Goal: Use online tool/utility: Utilize a website feature to perform a specific function

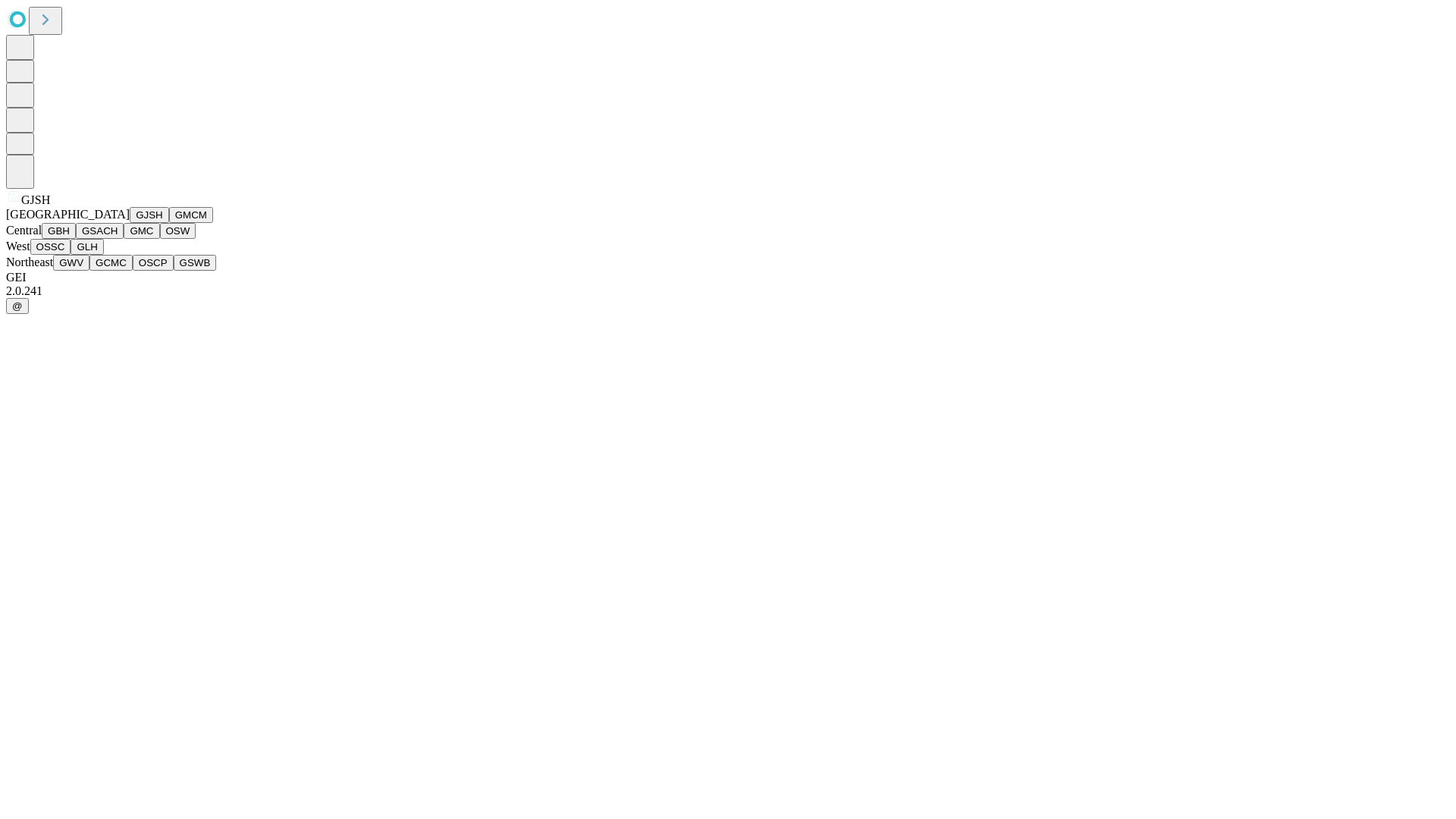
click at [130, 223] on button "GJSH" at bounding box center [149, 215] width 39 height 16
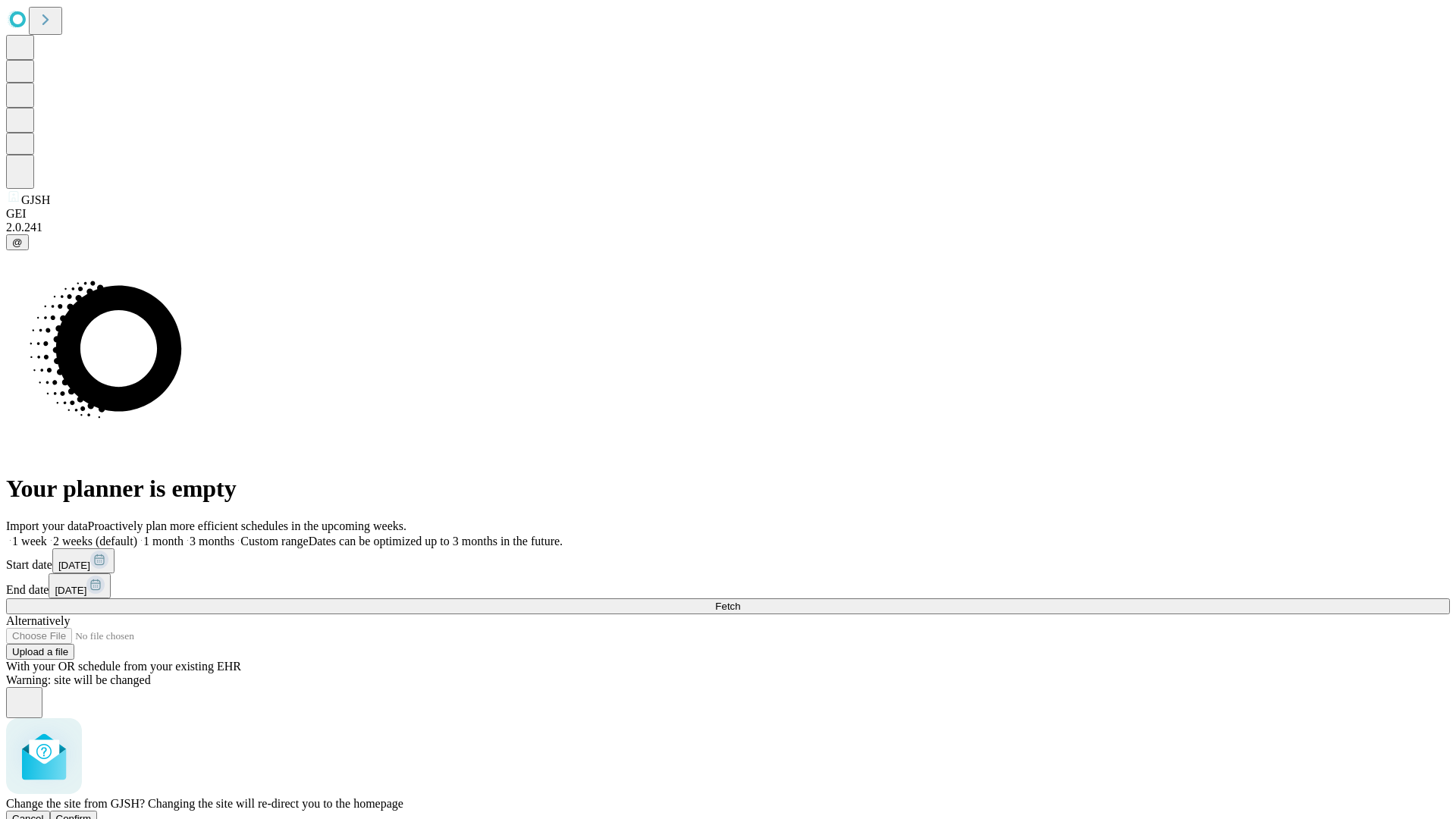
click at [91, 813] on span "Confirm" at bounding box center [74, 819] width 36 height 12
click at [184, 535] on label "1 month" at bounding box center [160, 541] width 46 height 13
click at [741, 600] on span "Fetch" at bounding box center [728, 606] width 25 height 12
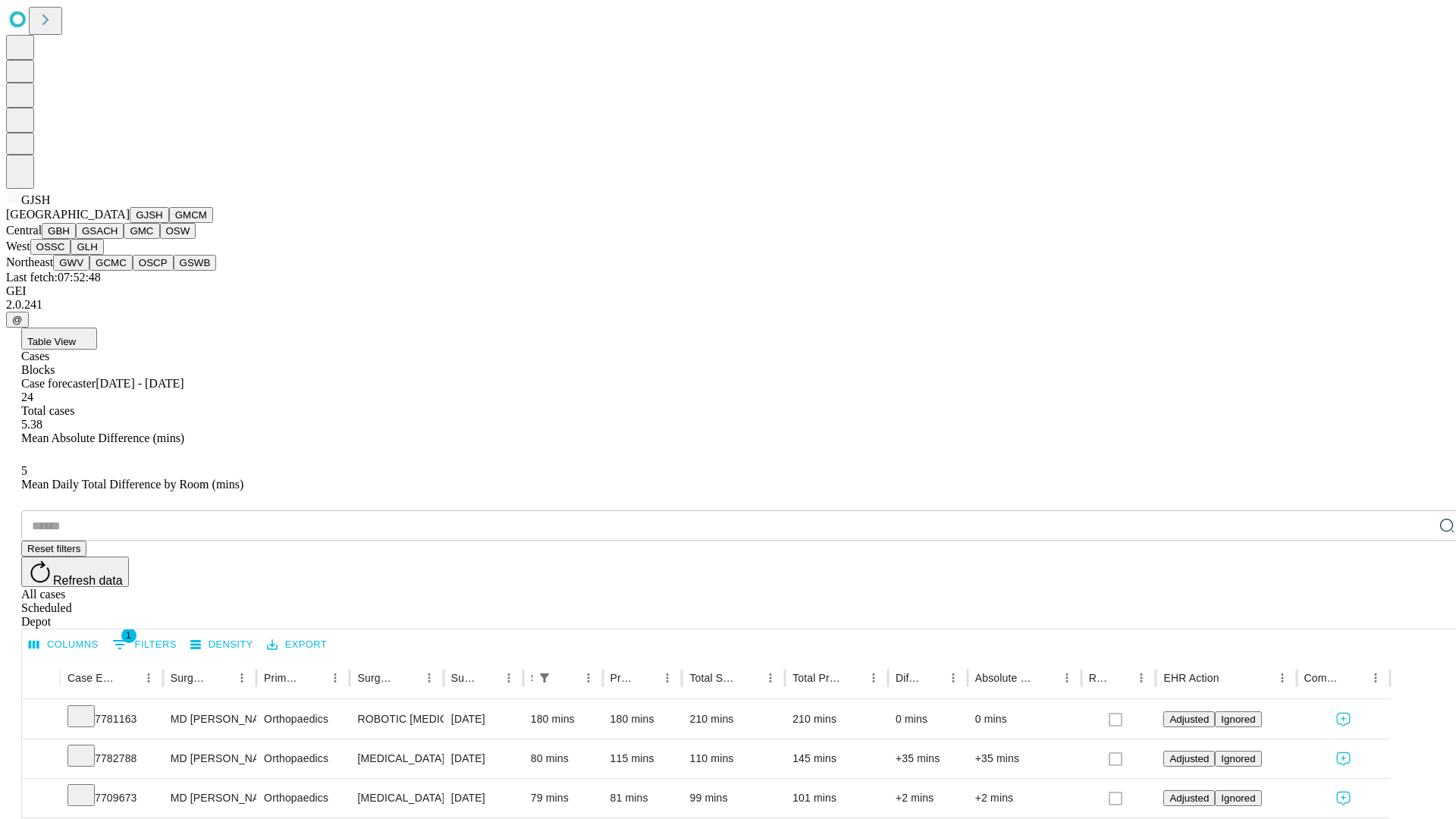
click at [169, 223] on button "GMCM" at bounding box center [191, 215] width 44 height 16
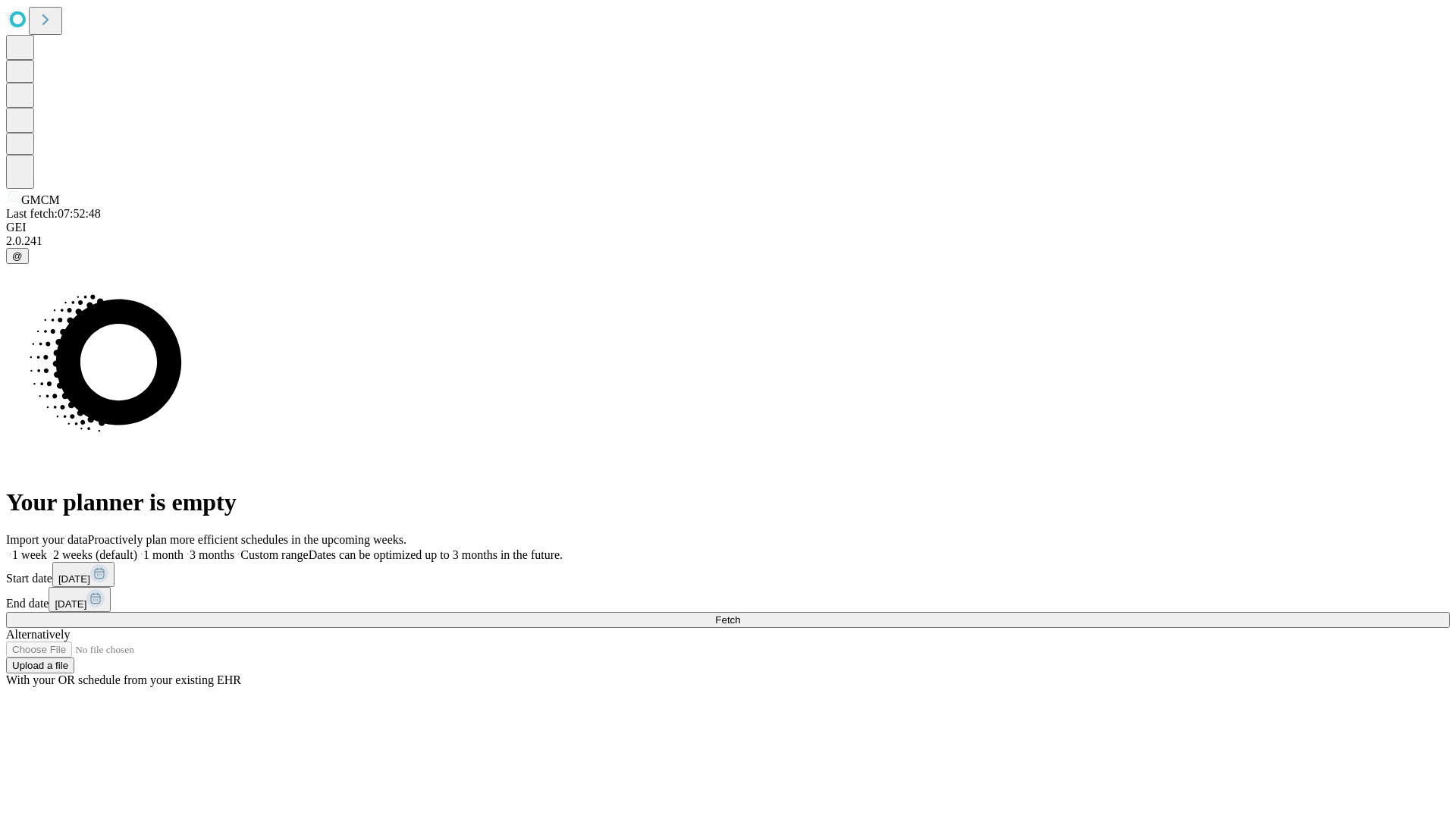
click at [184, 548] on label "1 month" at bounding box center [160, 554] width 46 height 13
click at [741, 614] on span "Fetch" at bounding box center [728, 620] width 25 height 12
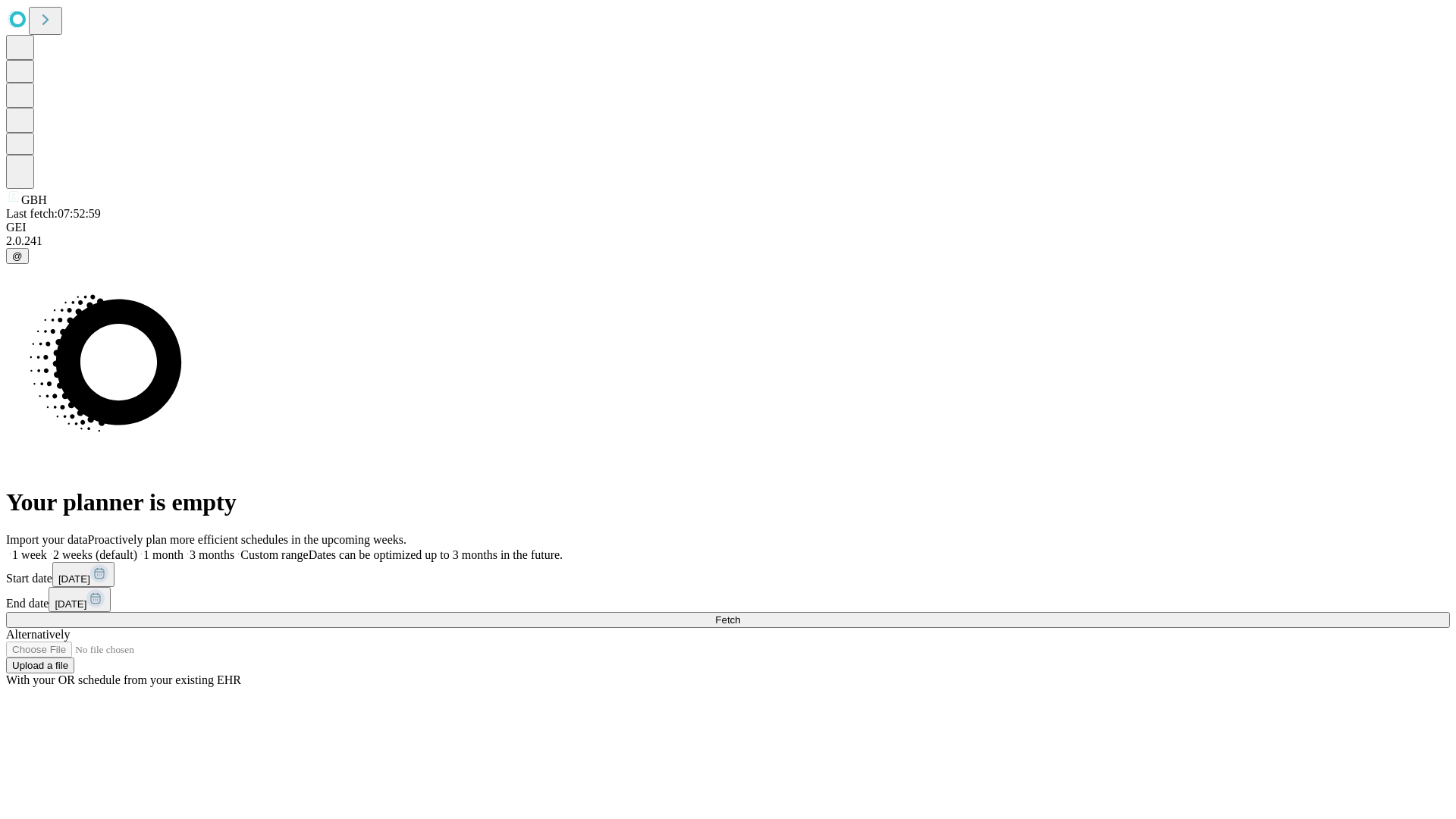
click at [184, 548] on label "1 month" at bounding box center [160, 554] width 46 height 13
click at [741, 614] on span "Fetch" at bounding box center [728, 620] width 25 height 12
click at [184, 548] on label "1 month" at bounding box center [160, 554] width 46 height 13
click at [741, 614] on span "Fetch" at bounding box center [728, 620] width 25 height 12
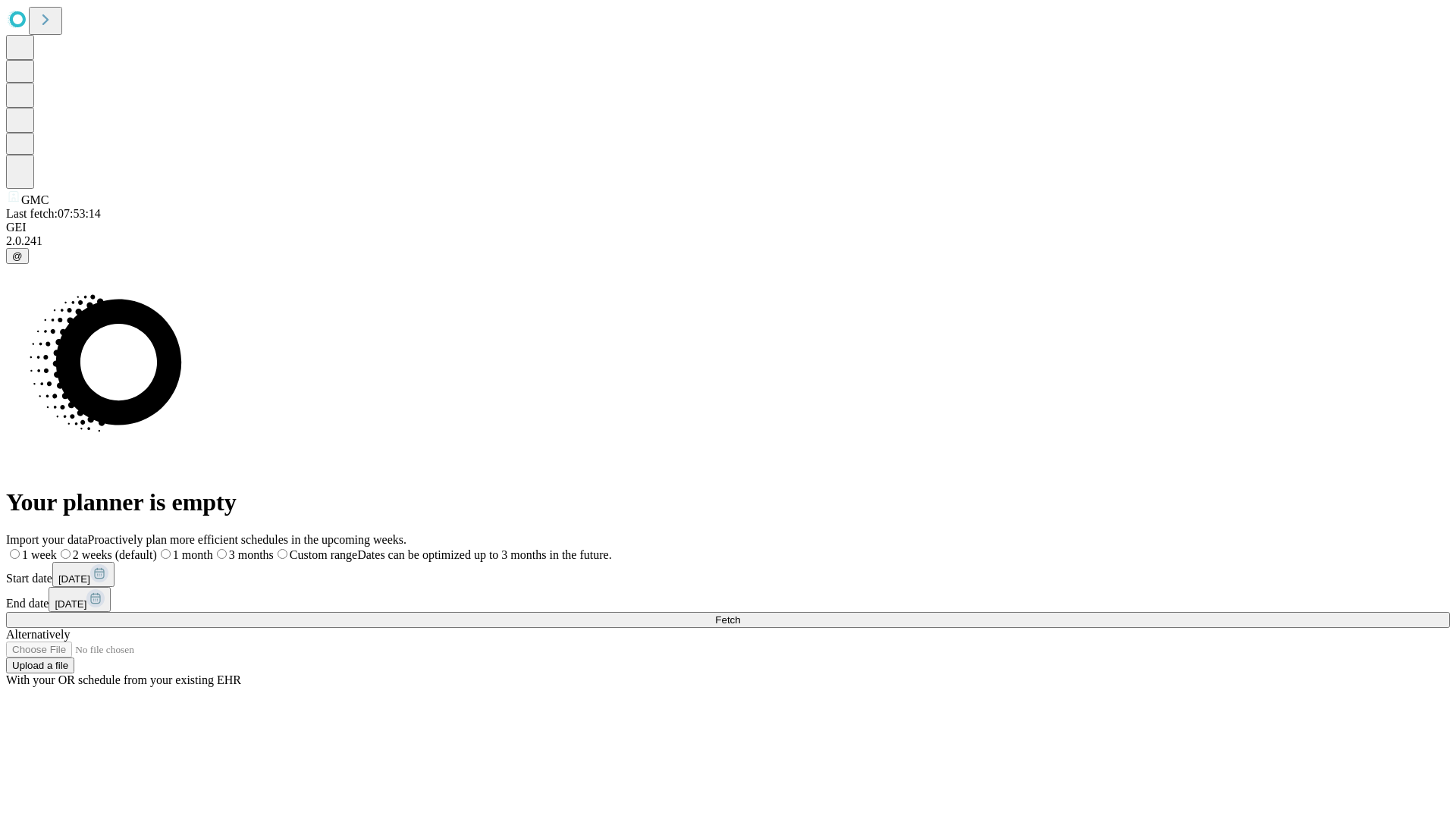
click at [213, 548] on label "1 month" at bounding box center [185, 554] width 56 height 13
click at [741, 614] on span "Fetch" at bounding box center [728, 620] width 25 height 12
click at [184, 548] on label "1 month" at bounding box center [160, 554] width 46 height 13
click at [741, 614] on span "Fetch" at bounding box center [728, 620] width 25 height 12
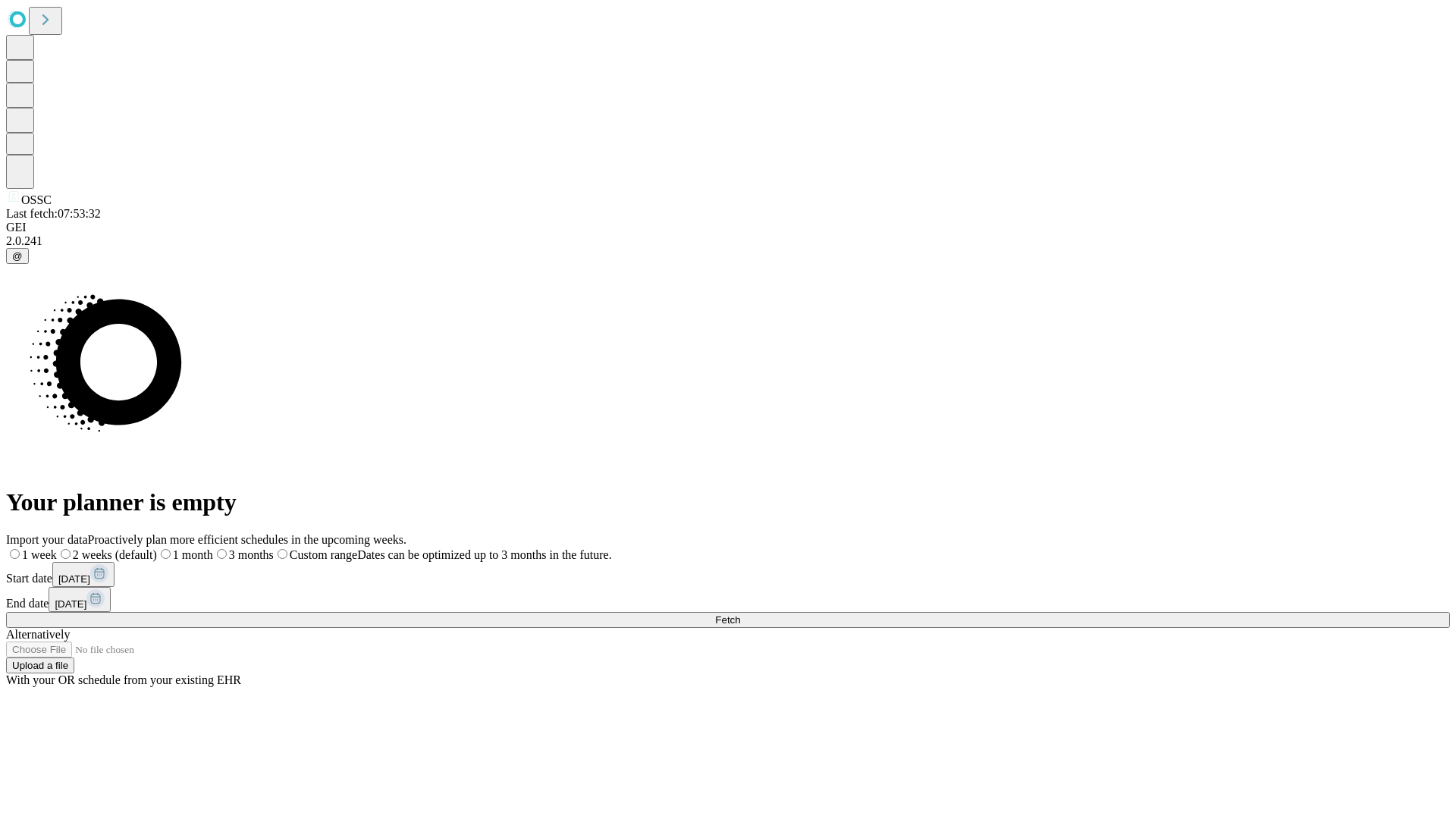
click at [213, 548] on label "1 month" at bounding box center [185, 554] width 56 height 13
click at [741, 614] on span "Fetch" at bounding box center [728, 620] width 25 height 12
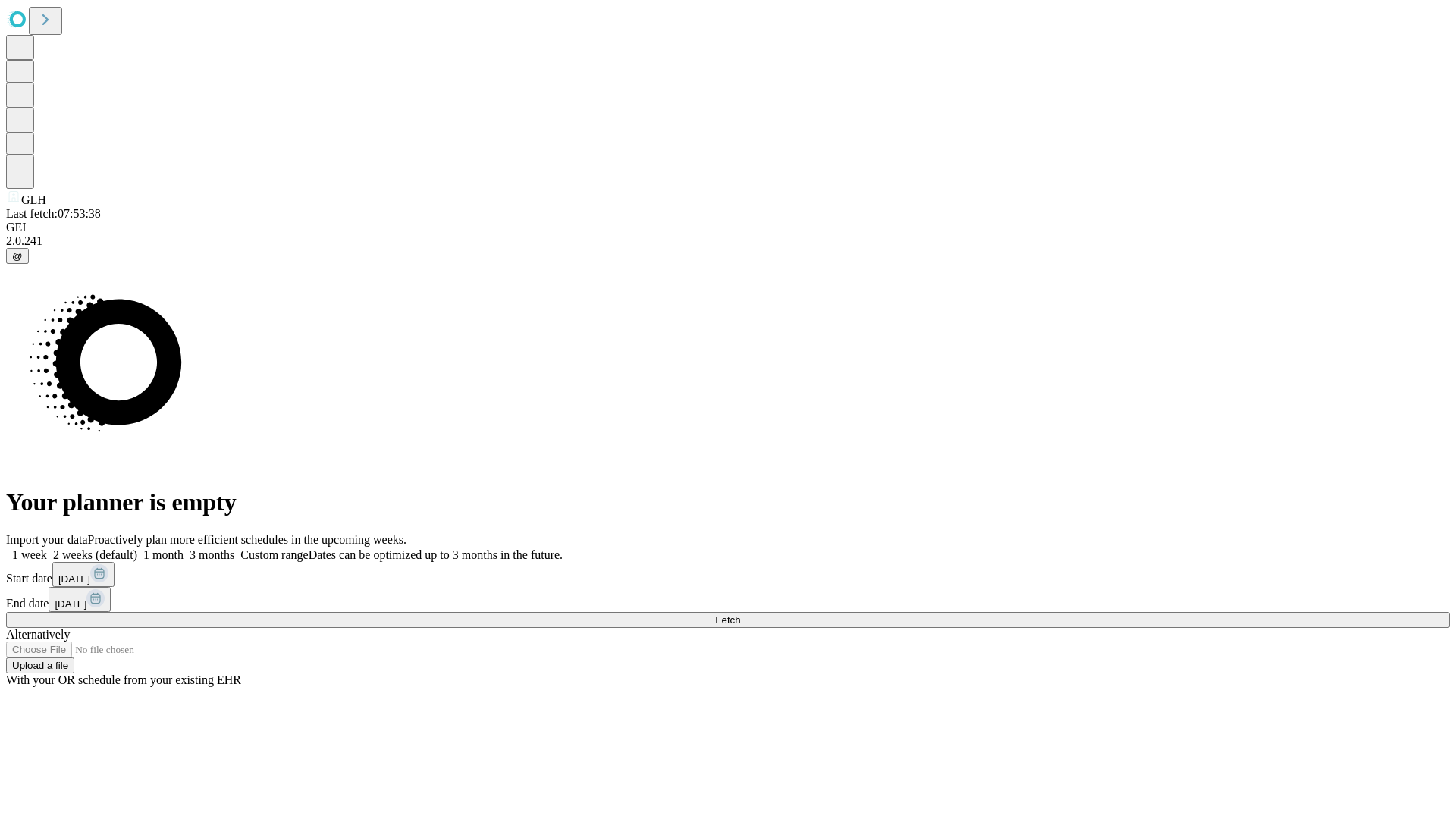
click at [184, 548] on label "1 month" at bounding box center [160, 554] width 46 height 13
click at [741, 614] on span "Fetch" at bounding box center [728, 620] width 25 height 12
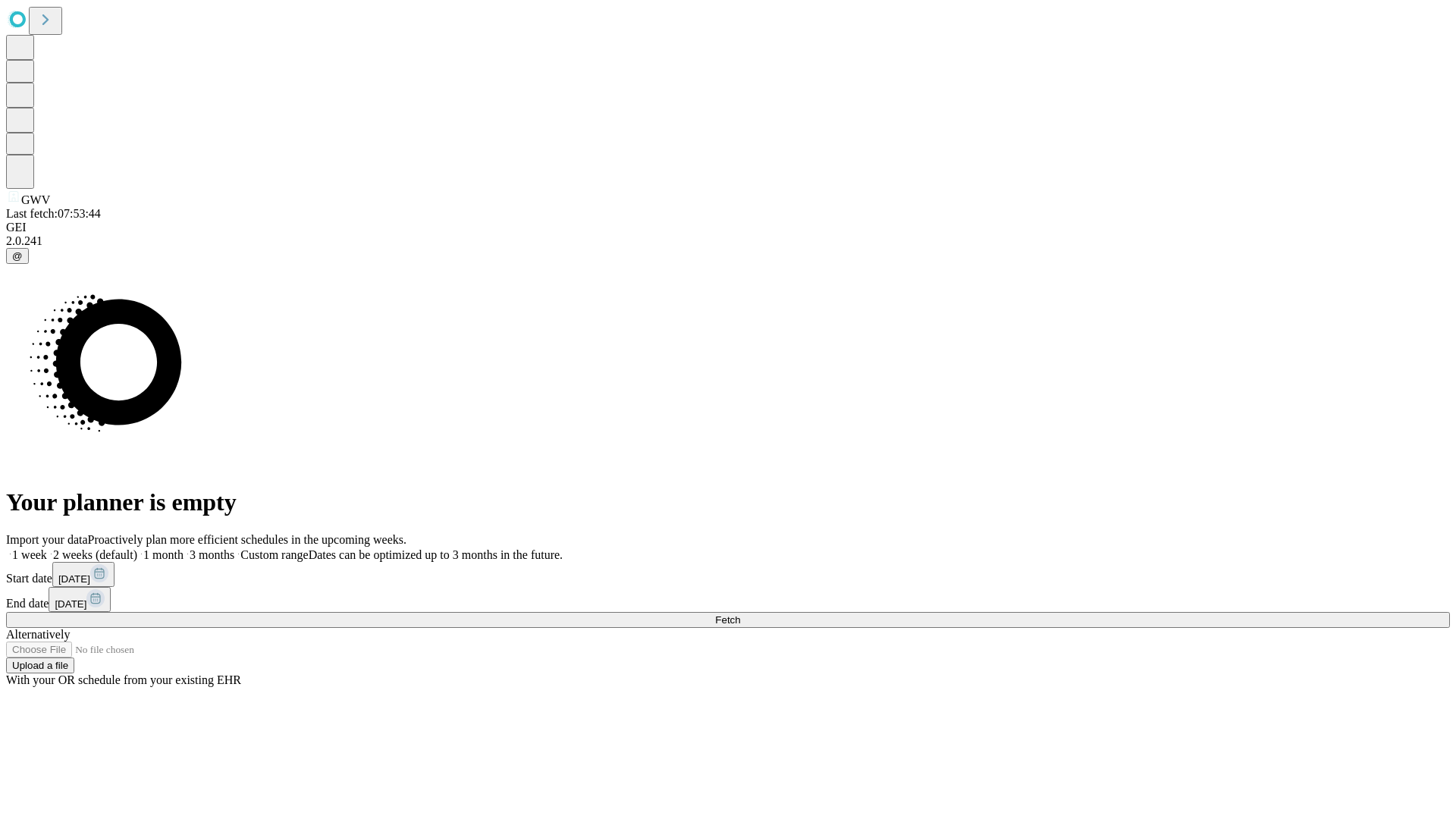
click at [184, 548] on label "1 month" at bounding box center [160, 554] width 46 height 13
click at [741, 614] on span "Fetch" at bounding box center [728, 620] width 25 height 12
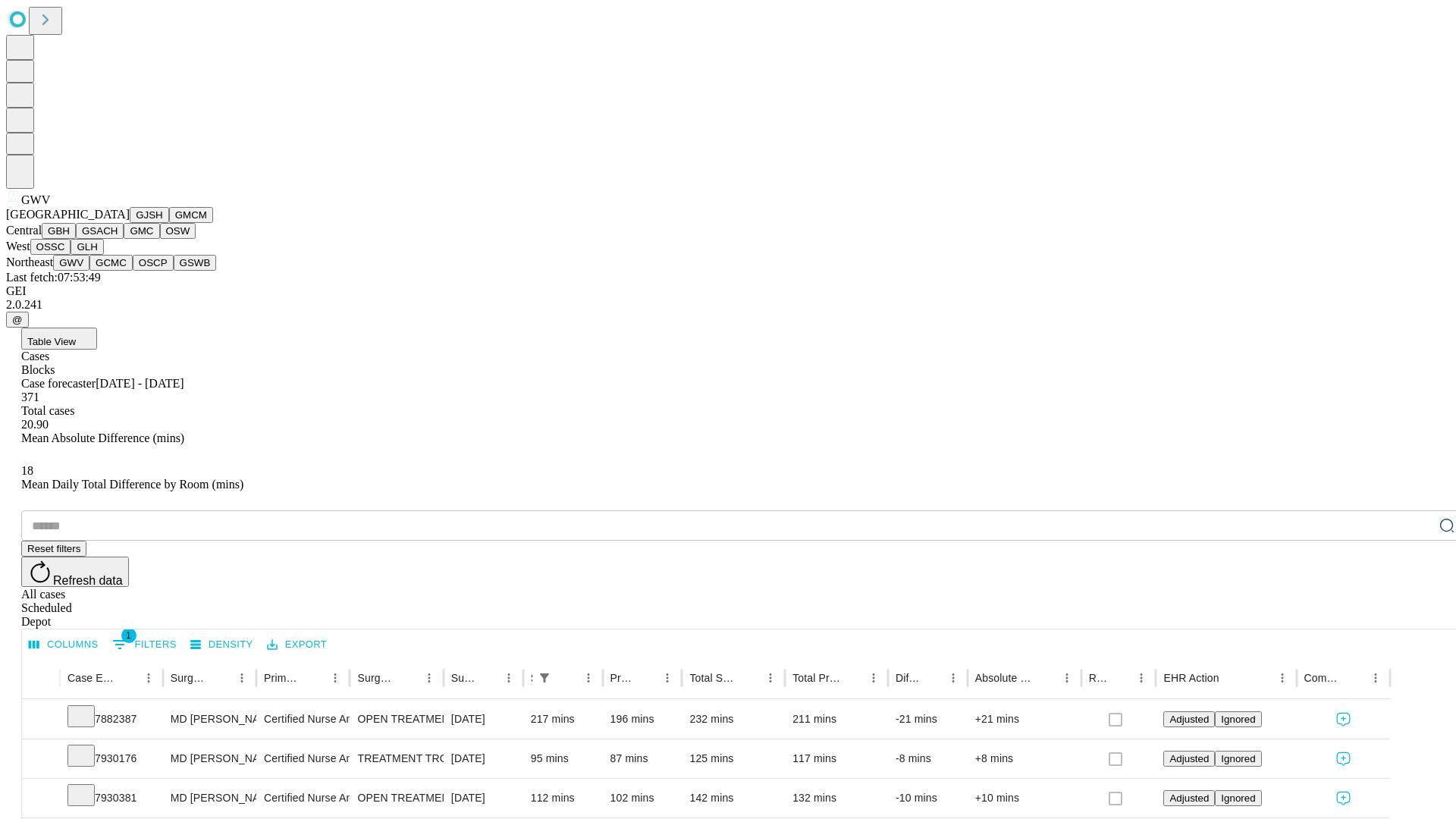
click at [117, 271] on button "GCMC" at bounding box center [112, 262] width 44 height 16
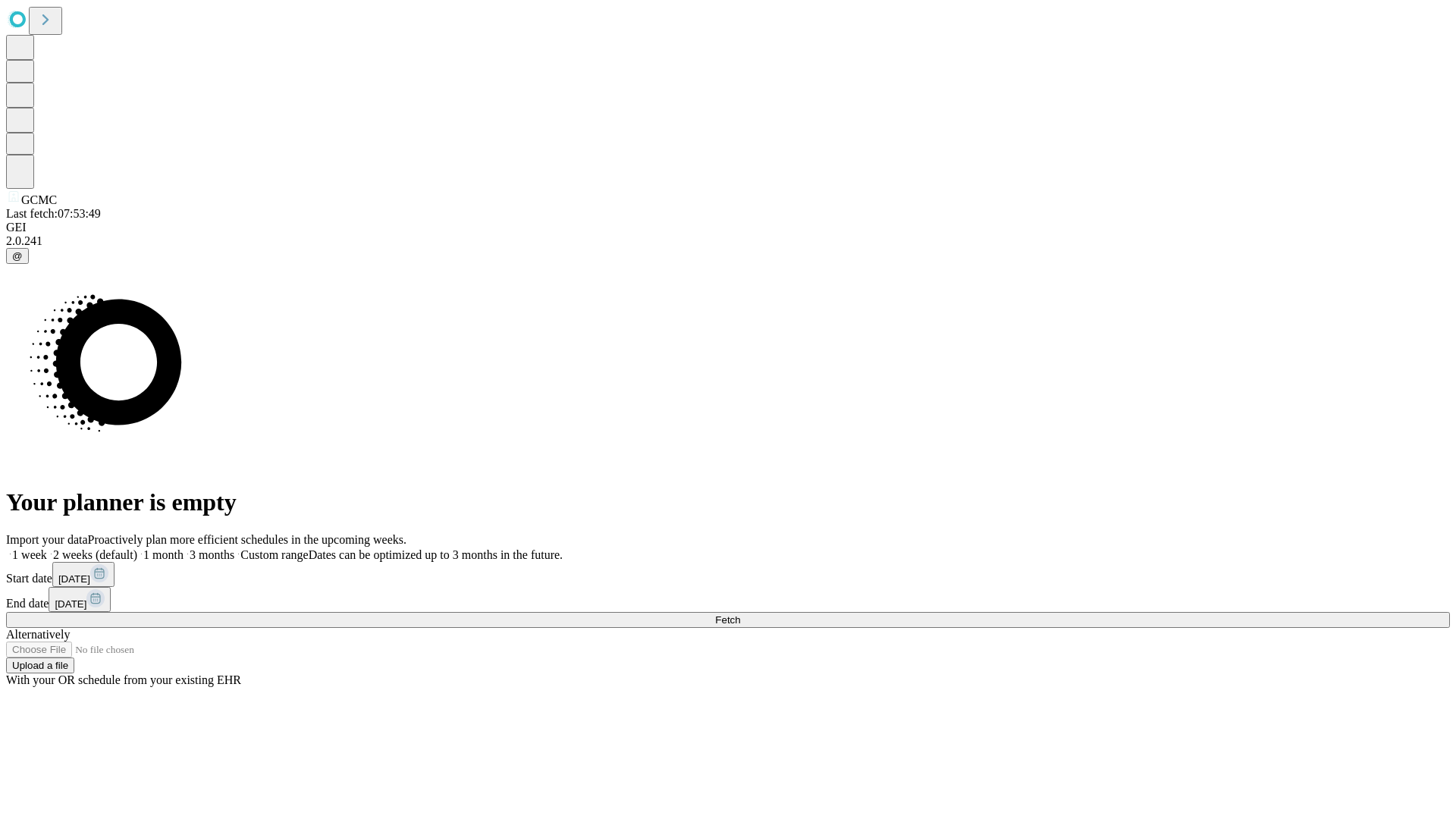
click at [184, 548] on label "1 month" at bounding box center [160, 554] width 46 height 13
click at [741, 614] on span "Fetch" at bounding box center [728, 620] width 25 height 12
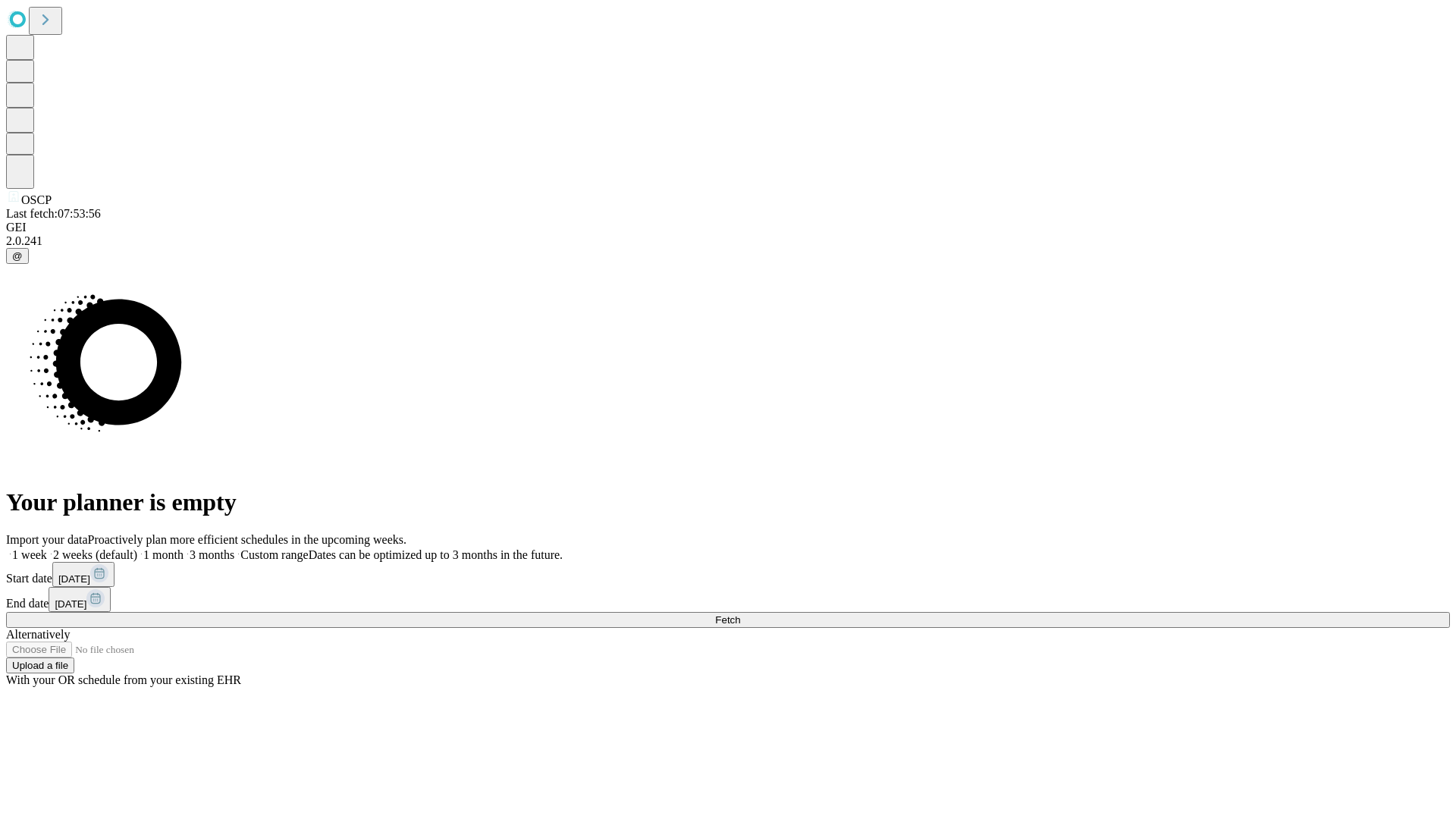
click at [184, 548] on label "1 month" at bounding box center [160, 554] width 46 height 13
click at [741, 614] on span "Fetch" at bounding box center [728, 620] width 25 height 12
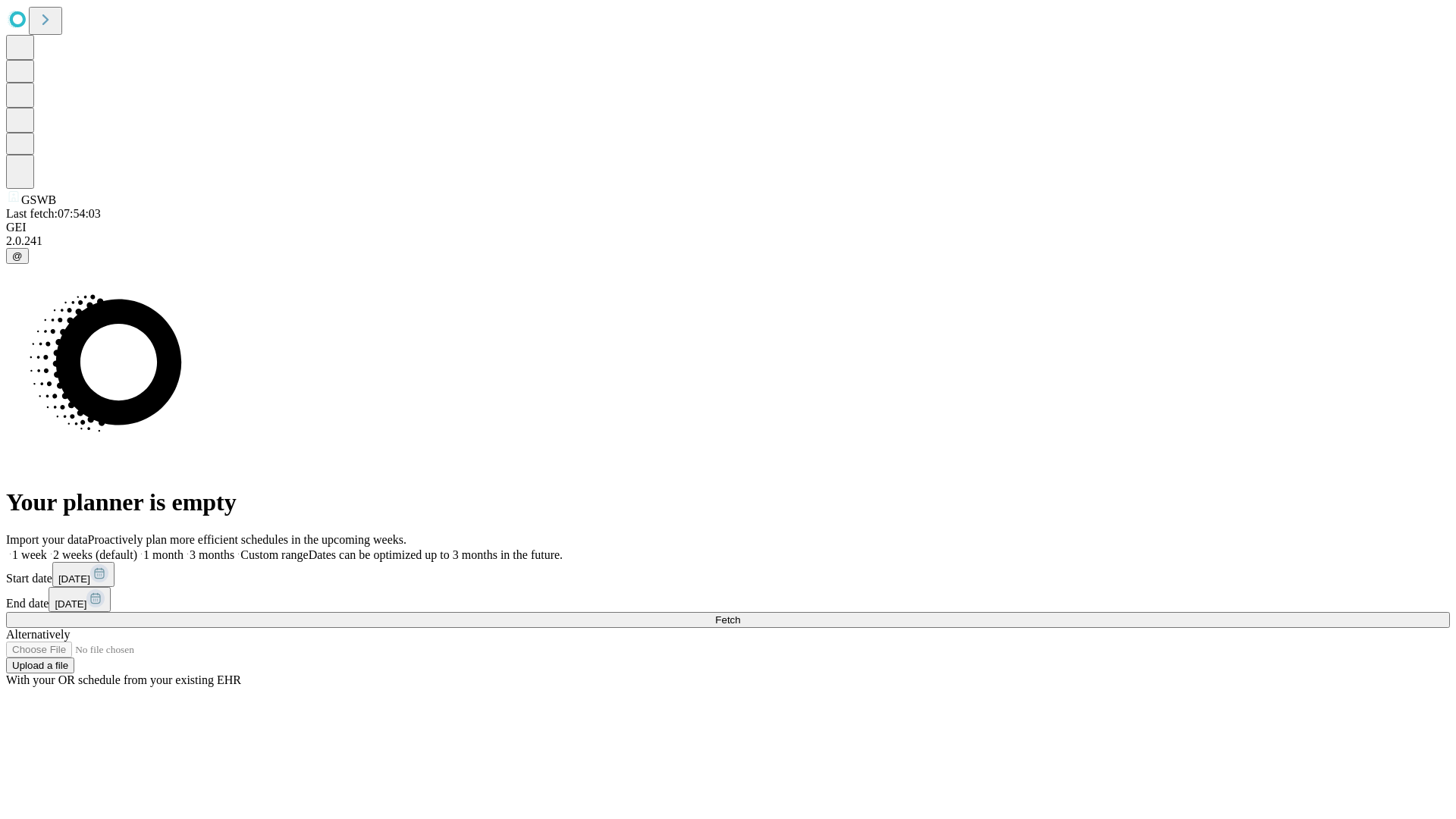
click at [184, 548] on label "1 month" at bounding box center [160, 554] width 46 height 13
click at [741, 614] on span "Fetch" at bounding box center [728, 620] width 25 height 12
